Goal: Find specific page/section: Find specific page/section

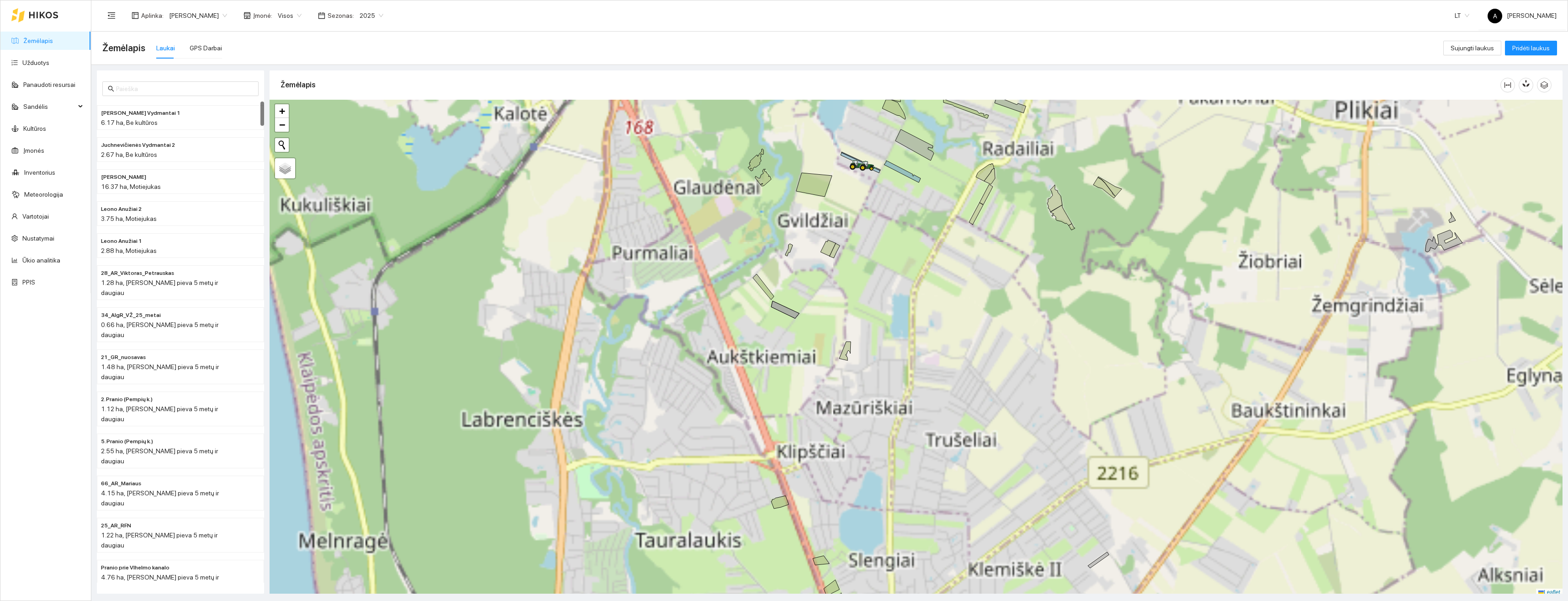
scroll to position [3, 0]
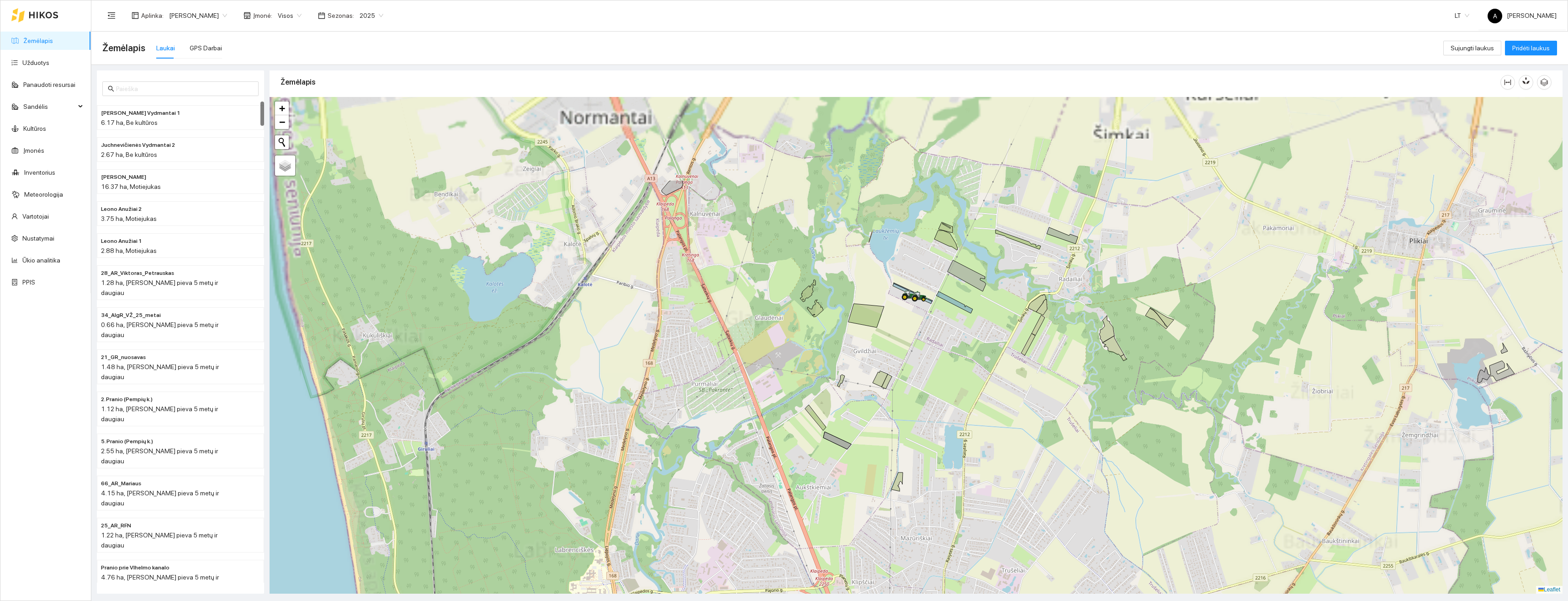
drag, startPoint x: 808, startPoint y: 278, endPoint x: 882, endPoint y: 367, distance: 115.7
click at [861, 412] on div "+ − Nieko nerasta. Bandykite dar kartą. Žemėlapis Palydovas Leaflet" at bounding box center [916, 345] width 1293 height 497
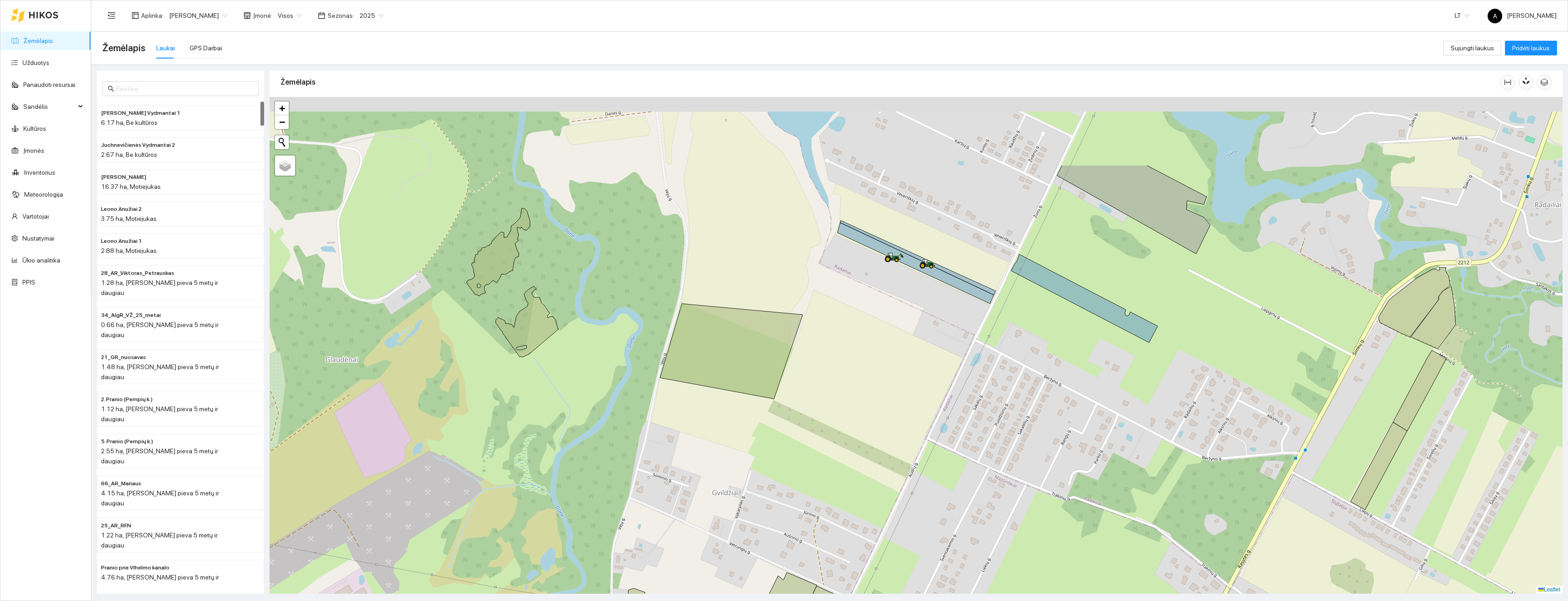
drag, startPoint x: 909, startPoint y: 214, endPoint x: 930, endPoint y: 314, distance: 102.2
click at [935, 347] on div "+ − Nieko nerasta. Bandykite dar kartą. Žemėlapis Palydovas Leaflet" at bounding box center [916, 345] width 1293 height 497
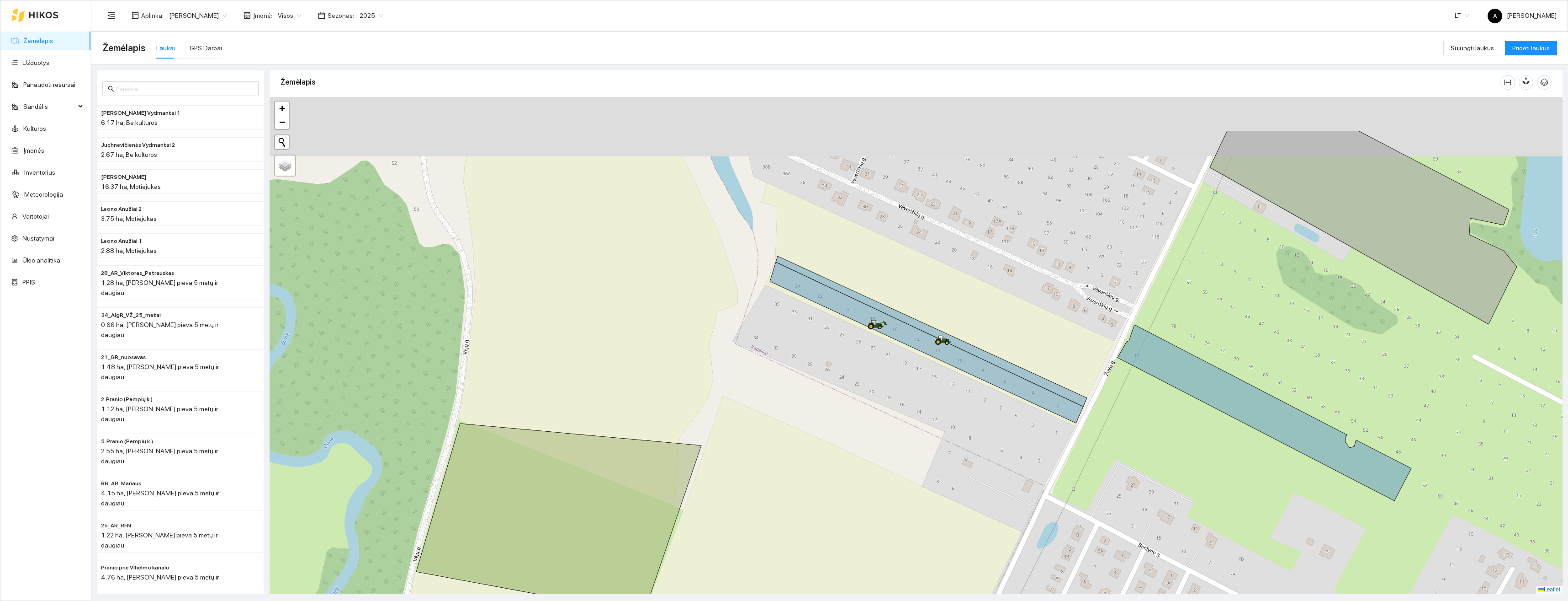
drag, startPoint x: 917, startPoint y: 322, endPoint x: 930, endPoint y: 372, distance: 51.7
click at [930, 372] on div "+ − Nieko nerasta. Bandykite dar kartą. Žemėlapis Palydovas Leaflet" at bounding box center [916, 345] width 1293 height 497
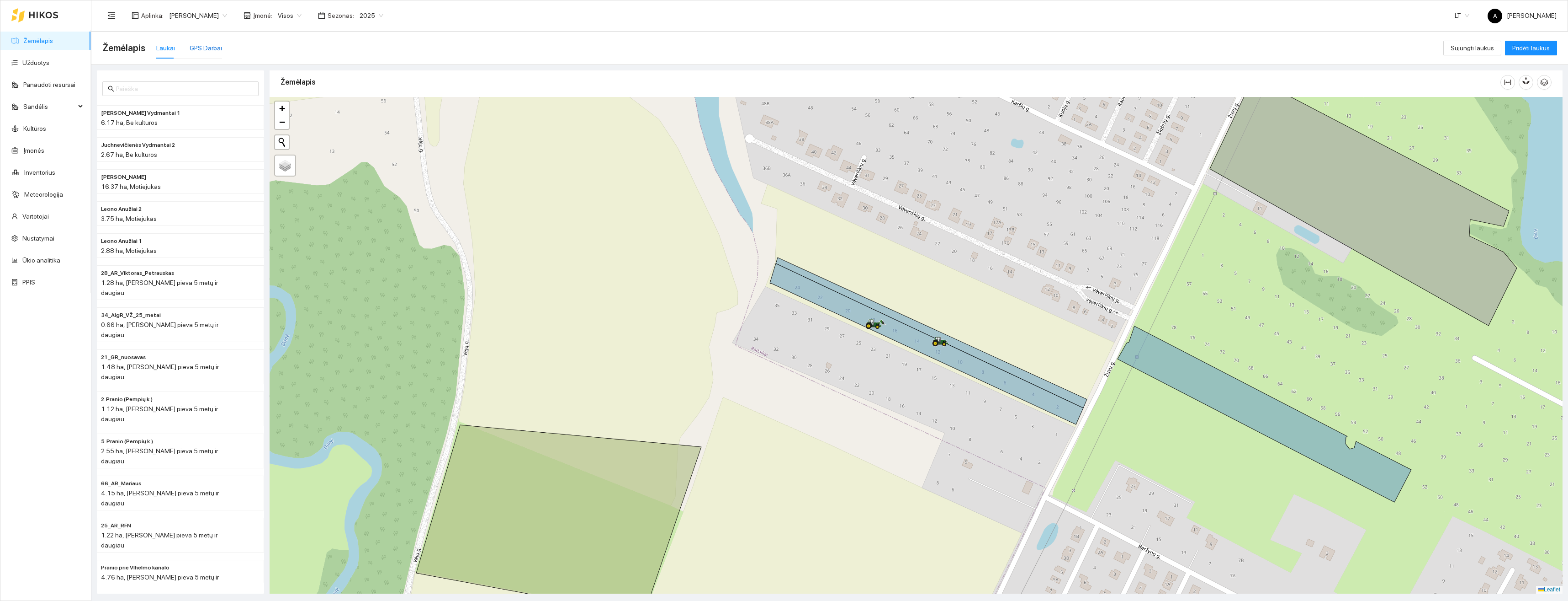
click at [199, 47] on div "GPS Darbai" at bounding box center [206, 48] width 32 height 10
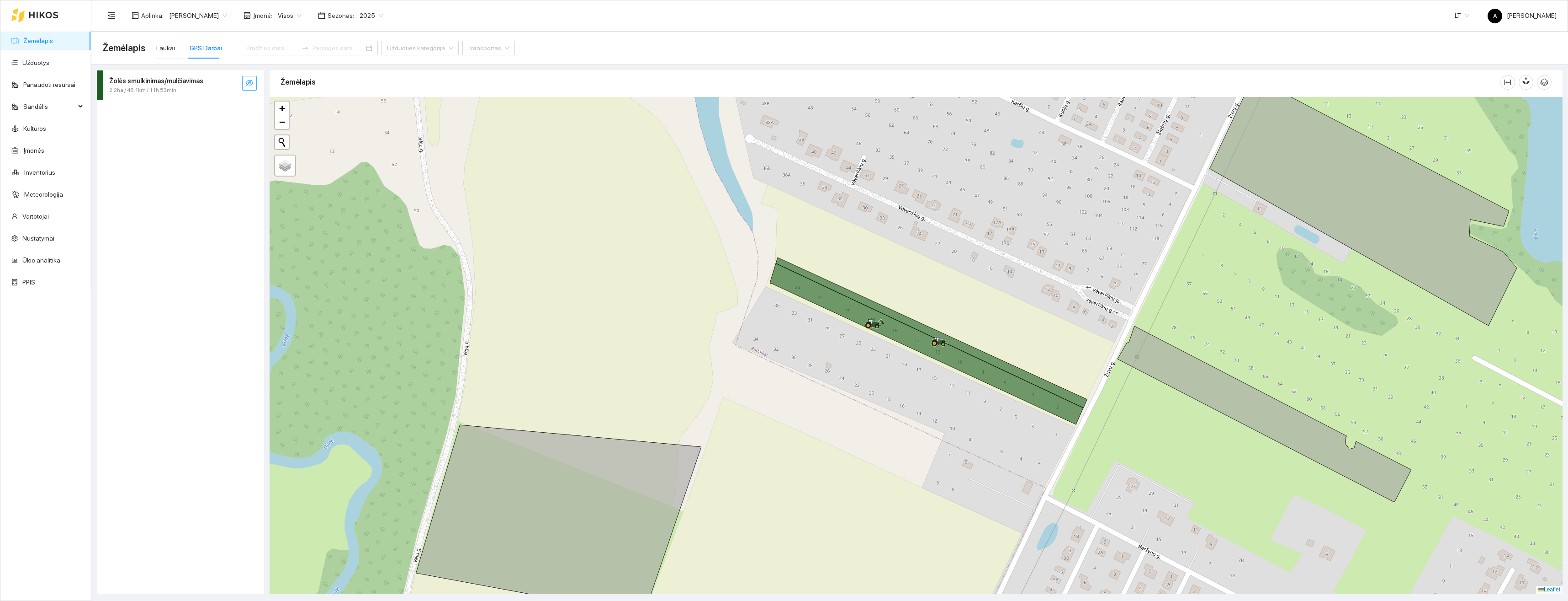
click at [246, 84] on icon "eye-invisible" at bounding box center [249, 83] width 7 height 7
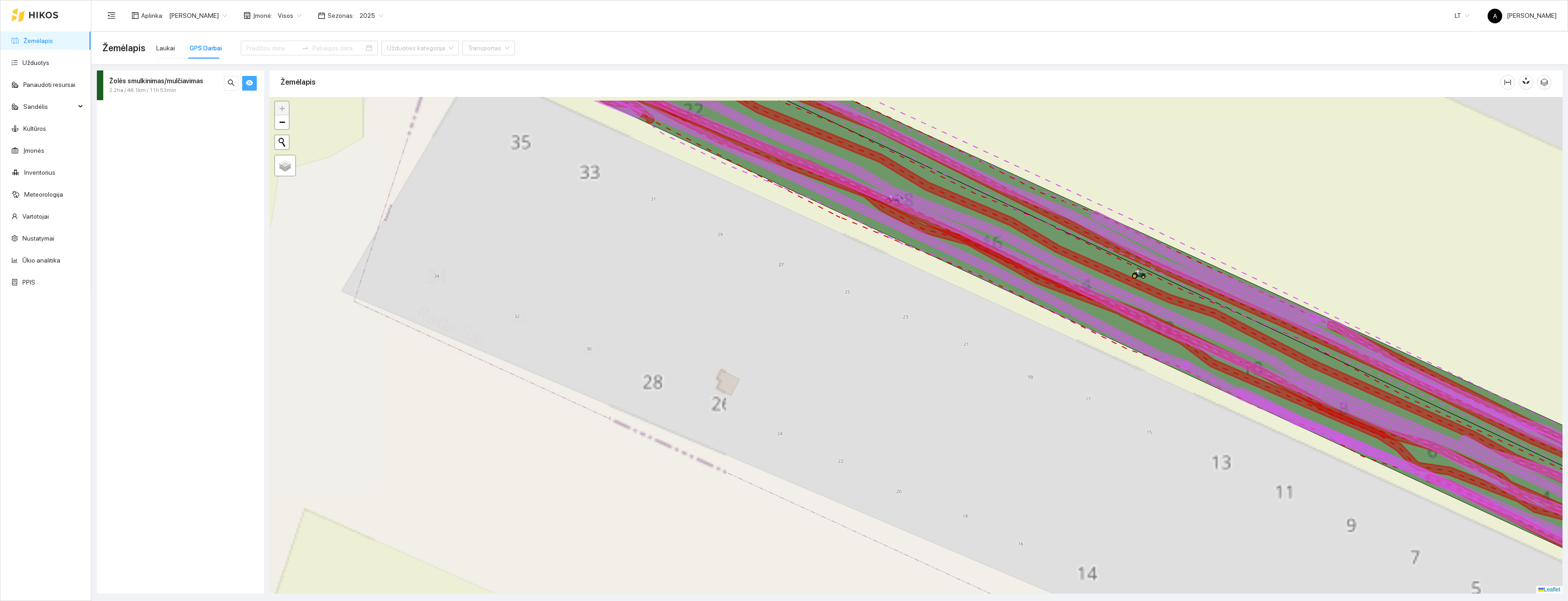
drag, startPoint x: 918, startPoint y: 396, endPoint x: 921, endPoint y: 417, distance: 21.2
click at [921, 421] on div "+ − Nieko nerasta. Bandykite dar kartą. Žemėlapis Palydovas Leaflet" at bounding box center [916, 345] width 1293 height 497
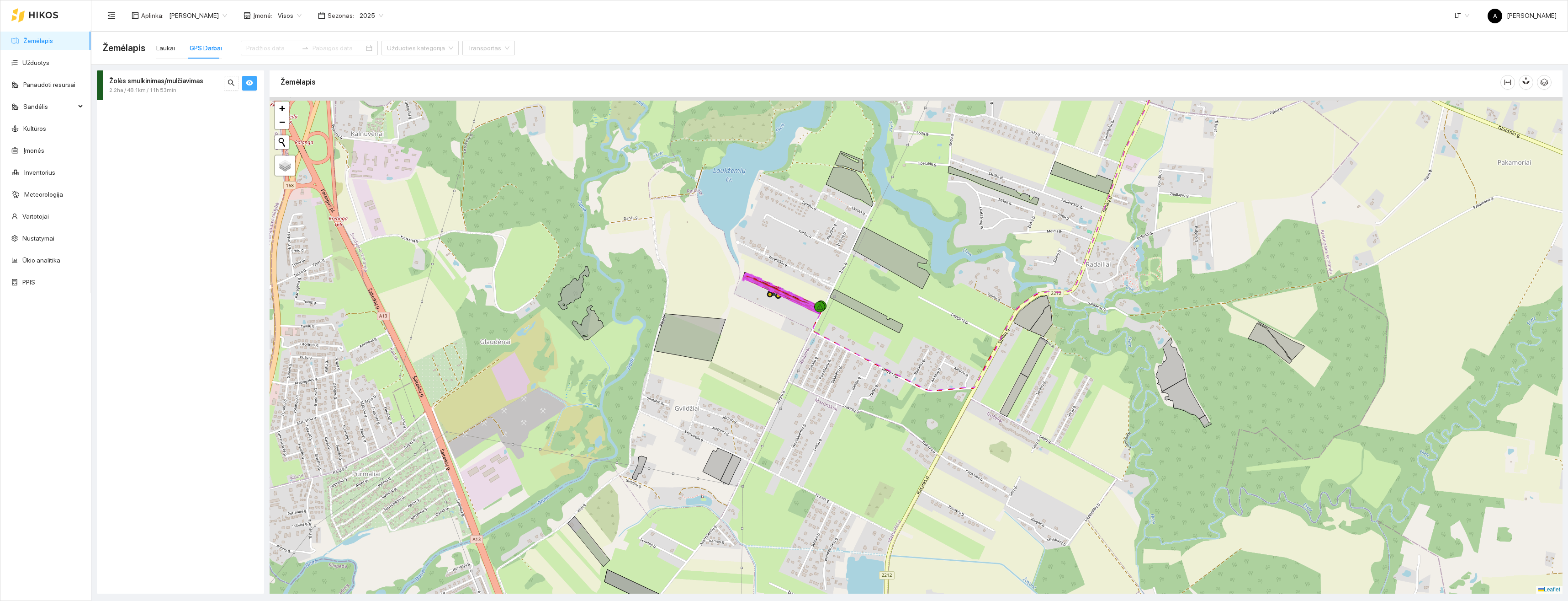
drag, startPoint x: 769, startPoint y: 184, endPoint x: 779, endPoint y: 231, distance: 48.1
click at [779, 231] on div "+ − Nieko nerasta. Bandykite dar kartą. Žemėlapis Palydovas Leaflet" at bounding box center [916, 345] width 1293 height 497
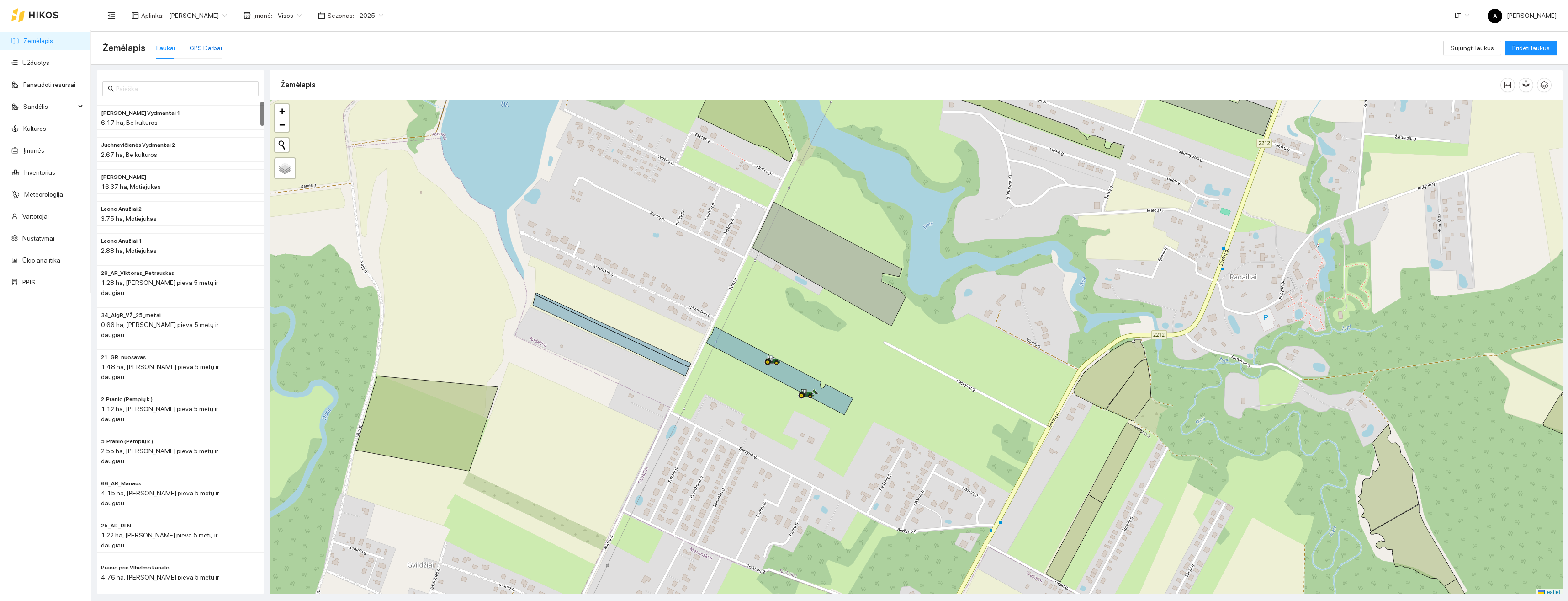
click at [196, 50] on div "GPS Darbai" at bounding box center [206, 48] width 32 height 10
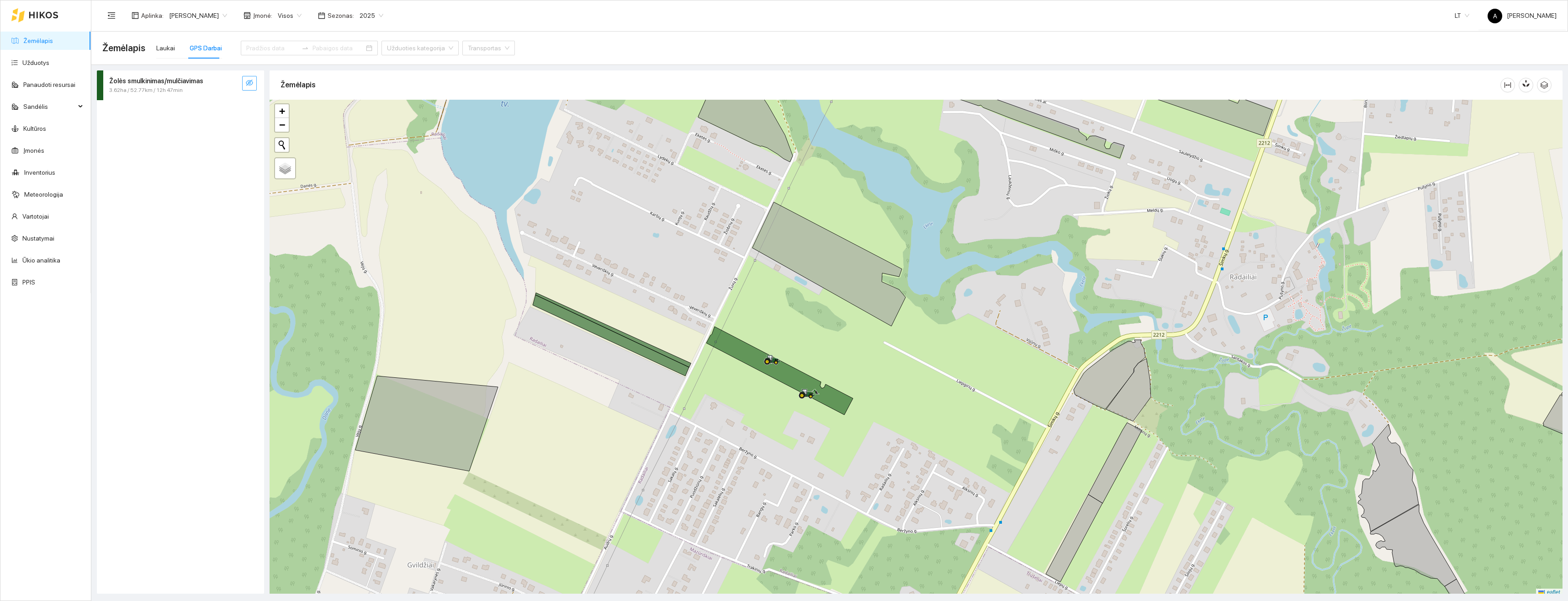
click at [252, 87] on span "eye-invisible" at bounding box center [249, 84] width 7 height 9
